Goal: Transaction & Acquisition: Purchase product/service

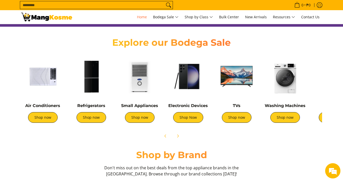
scroll to position [0, 405]
click at [92, 118] on link "Shop now" at bounding box center [91, 117] width 30 height 11
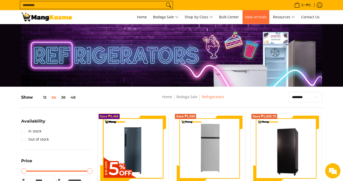
click at [264, 18] on span "New Arrivals" at bounding box center [256, 17] width 22 height 5
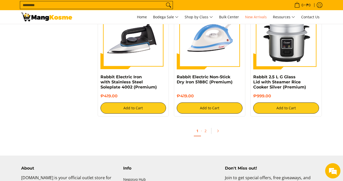
scroll to position [1021, 0]
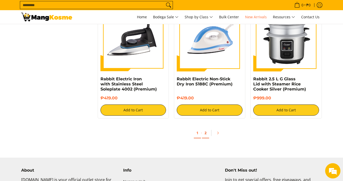
click at [204, 136] on link "2" at bounding box center [205, 133] width 7 height 10
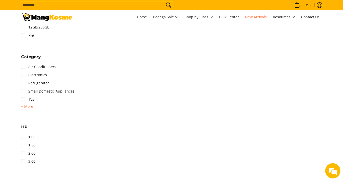
scroll to position [265, 0]
